Goal: Task Accomplishment & Management: Manage account settings

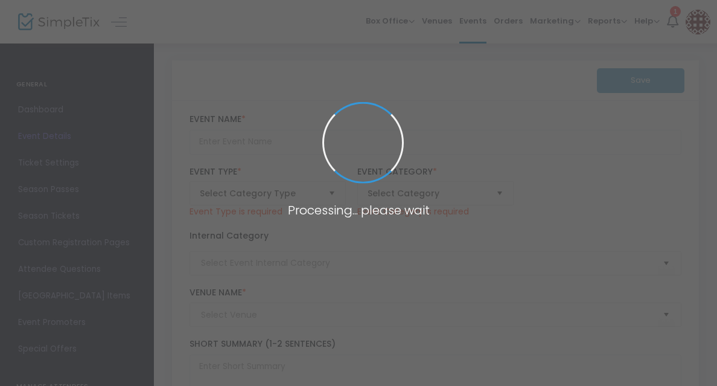
type input "Bike For Pie 2024"
type textarea "Come bike with us…oh, and eat pie!Join in the annual Squeaky Wheels island Bike…"
type input "Buy Tickets"
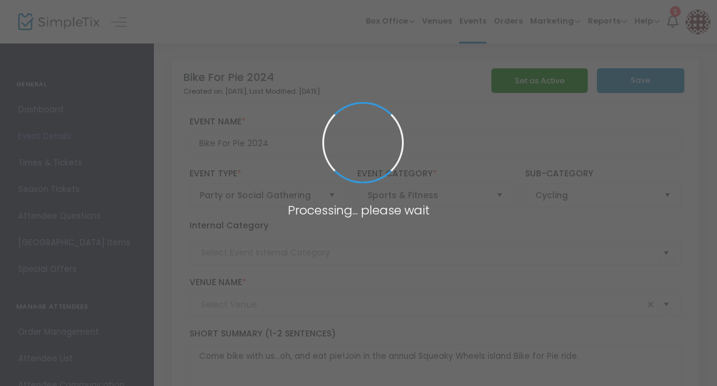
type input "[GEOGRAPHIC_DATA] ([PERSON_NAME][GEOGRAPHIC_DATA])"
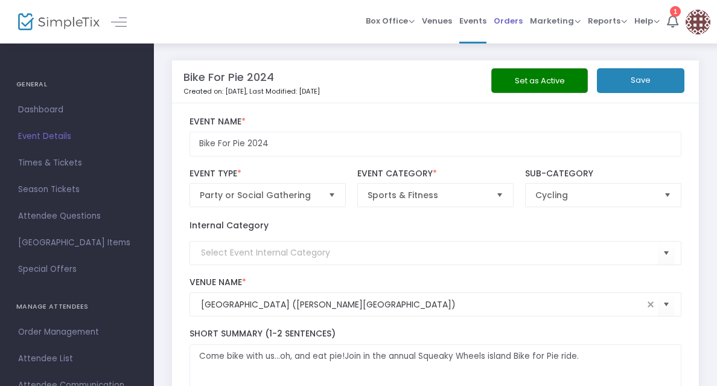
click at [503, 21] on span "Orders" at bounding box center [508, 20] width 29 height 31
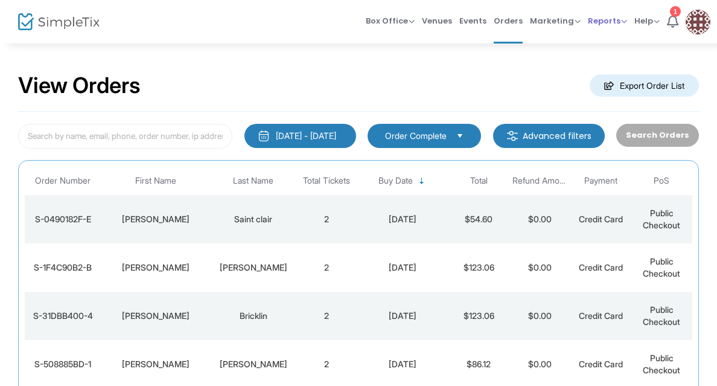
click at [611, 19] on span "Reports" at bounding box center [607, 20] width 39 height 11
click at [614, 64] on li "Sales Reports" at bounding box center [627, 64] width 78 height 24
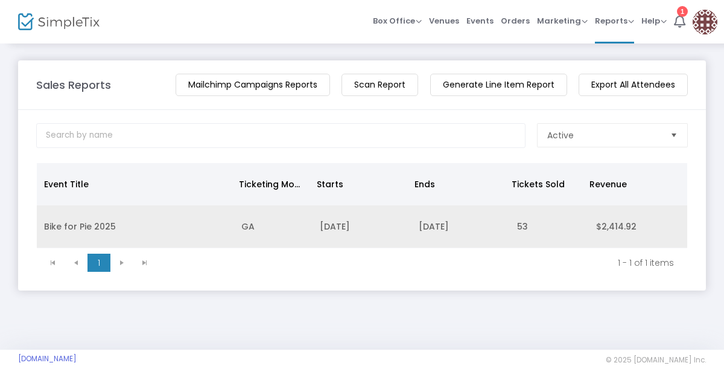
click at [209, 223] on td "Bike for Pie 2025" at bounding box center [135, 226] width 197 height 43
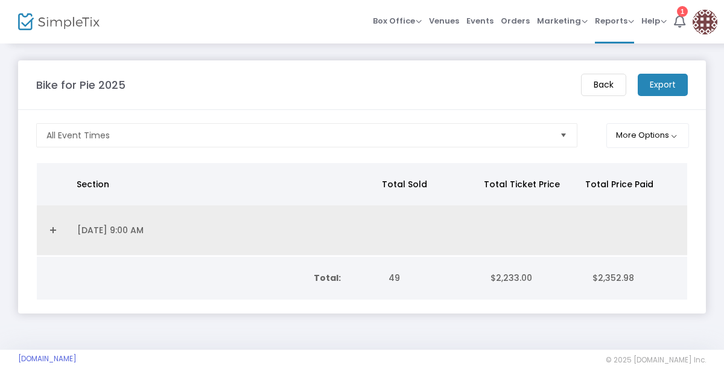
click at [54, 230] on link "Expand Details" at bounding box center [53, 229] width 19 height 19
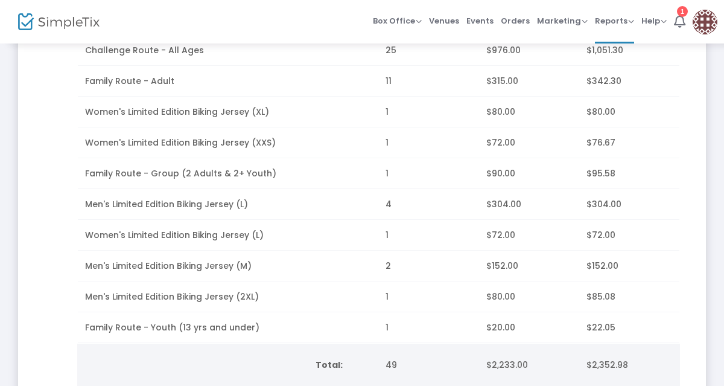
scroll to position [270, 0]
